Goal: Register for event/course

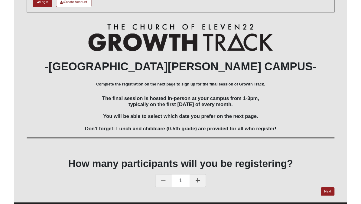
scroll to position [67, 0]
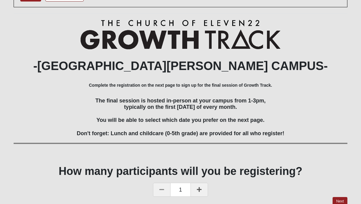
click at [201, 187] on icon at bounding box center [199, 188] width 5 height 5
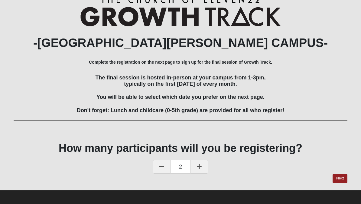
click at [338, 179] on link "Next" at bounding box center [340, 178] width 15 height 9
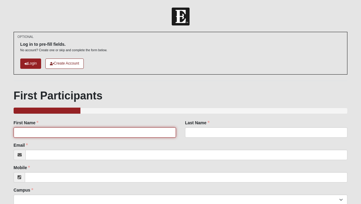
click at [25, 134] on input "First Name" at bounding box center [95, 132] width 163 height 10
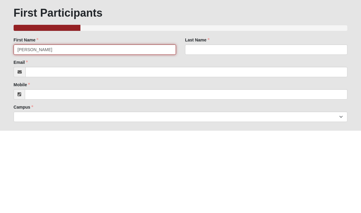
type input "[PERSON_NAME]"
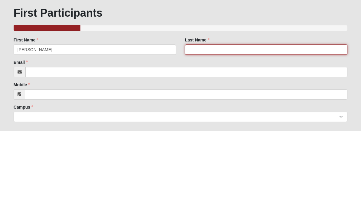
click at [189, 127] on input "Last Name" at bounding box center [266, 132] width 163 height 10
type input "[PERSON_NAME]"
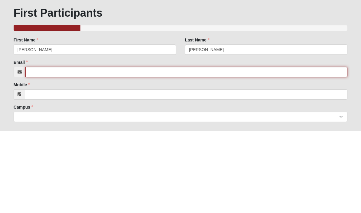
click at [32, 150] on input "Email" at bounding box center [186, 155] width 322 height 10
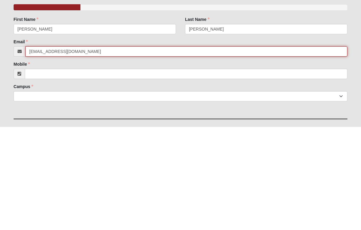
type input "[EMAIL_ADDRESS][DOMAIN_NAME]"
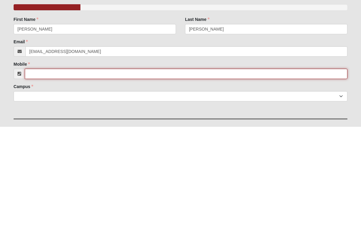
click at [34, 172] on input "Mobile" at bounding box center [186, 177] width 323 height 10
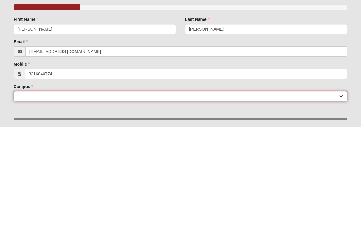
click at [23, 194] on select "[GEOGRAPHIC_DATA] [GEOGRAPHIC_DATA] (Coming Soon) Eleven22 Online [PERSON_NAME]…" at bounding box center [181, 199] width 334 height 10
type input "[PHONE_NUMBER]"
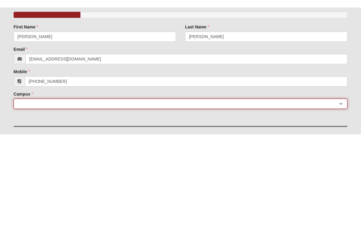
scroll to position [103, 0]
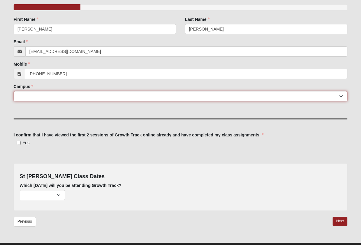
select select "11"
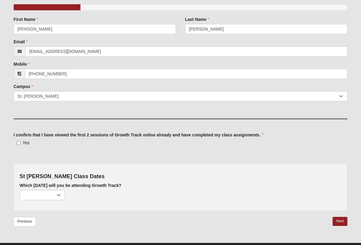
click at [18, 144] on input "Yes" at bounding box center [19, 143] width 4 height 4
checkbox input "true"
click at [63, 196] on select "[DATE] (13 remaining) [DATE] (52 remaining) [DATE] (56 remaining)" at bounding box center [42, 195] width 45 height 10
select select "810"
click at [338, 203] on link "Next" at bounding box center [340, 221] width 15 height 9
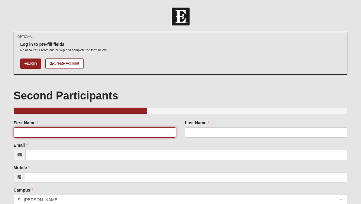
click at [21, 131] on input "First Name" at bounding box center [95, 132] width 163 height 10
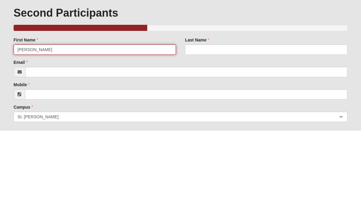
type input "[PERSON_NAME]"
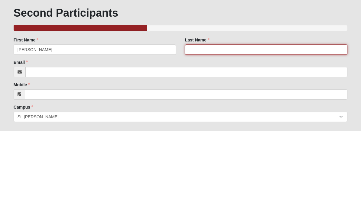
click at [191, 127] on input "Last Name" at bounding box center [266, 132] width 163 height 10
type input "[PERSON_NAME]"
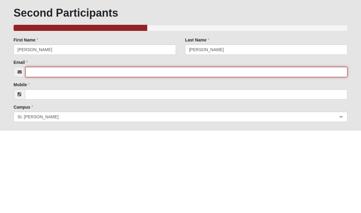
click at [33, 150] on input "Email" at bounding box center [186, 155] width 322 height 10
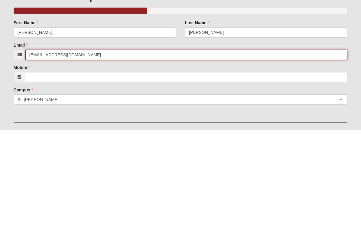
type input "[EMAIL_ADDRESS][DOMAIN_NAME]"
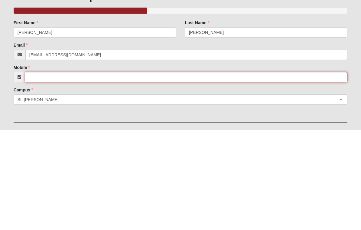
click at [33, 172] on input "Mobile" at bounding box center [186, 177] width 323 height 10
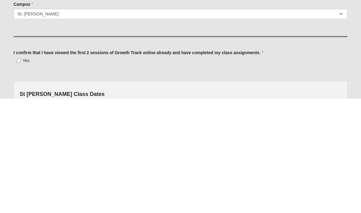
scroll to position [78, 0]
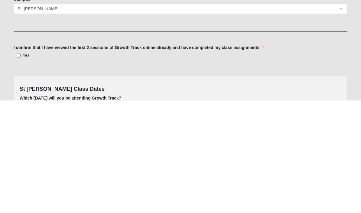
type input "3214806573"
click at [19, 166] on input "Yes" at bounding box center [19, 168] width 4 height 4
checkbox input "true"
type input "[PHONE_NUMBER]"
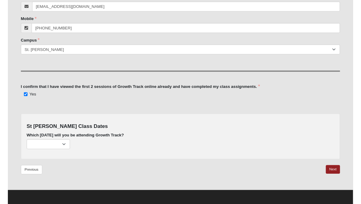
scroll to position [157, 0]
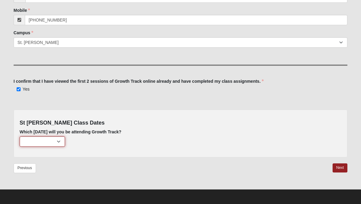
click at [59, 140] on select "[DATE] (13 remaining) [DATE] (52 remaining) [DATE] (55 remaining)" at bounding box center [42, 141] width 45 height 10
select select "810"
click at [338, 168] on link "Next" at bounding box center [340, 167] width 15 height 9
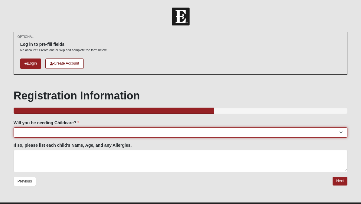
click at [21, 130] on select "Yes No" at bounding box center [181, 132] width 334 height 10
select select "No"
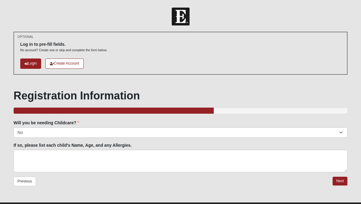
click at [341, 179] on link "Next" at bounding box center [340, 180] width 15 height 9
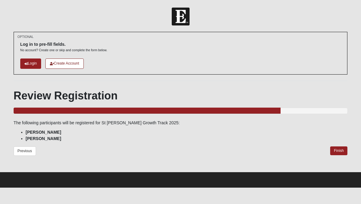
click at [338, 150] on link "Finish" at bounding box center [339, 150] width 17 height 9
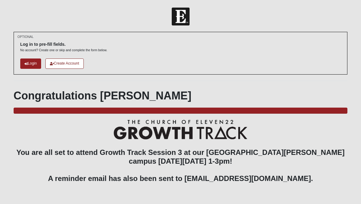
scroll to position [15, 0]
